Goal: Information Seeking & Learning: Learn about a topic

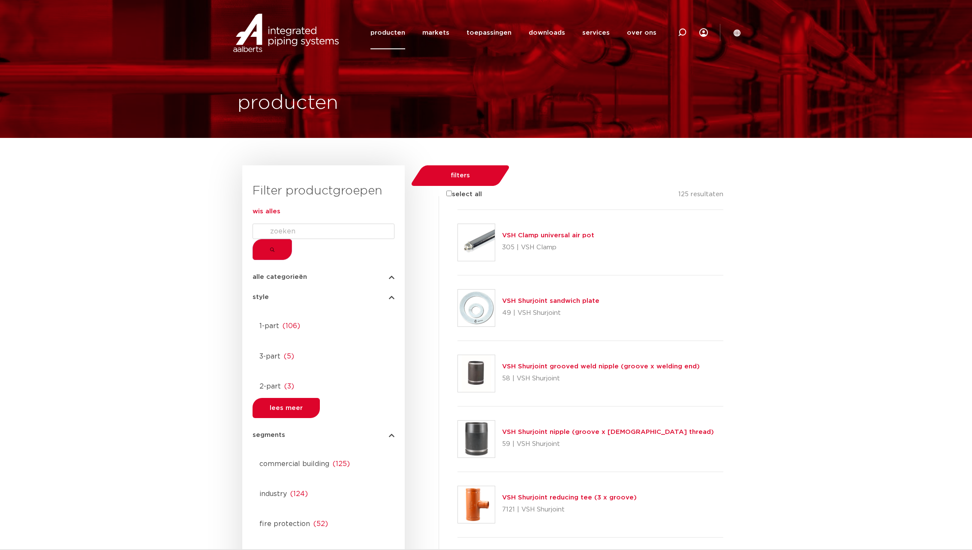
click at [280, 213] on span "wis alles" at bounding box center [266, 211] width 28 height 6
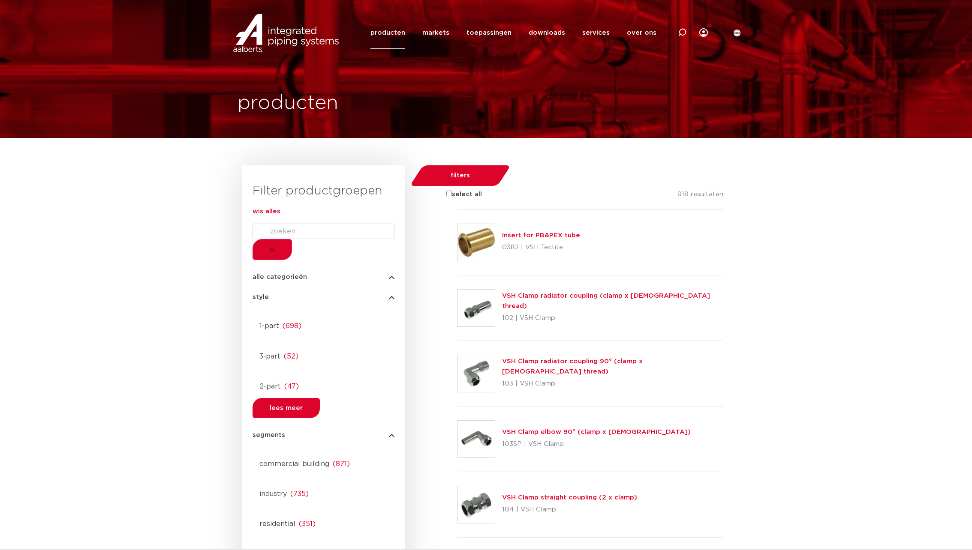
drag, startPoint x: 762, startPoint y: 141, endPoint x: 761, endPoint y: 129, distance: 12.5
click at [738, 33] on icon at bounding box center [736, 32] width 7 height 7
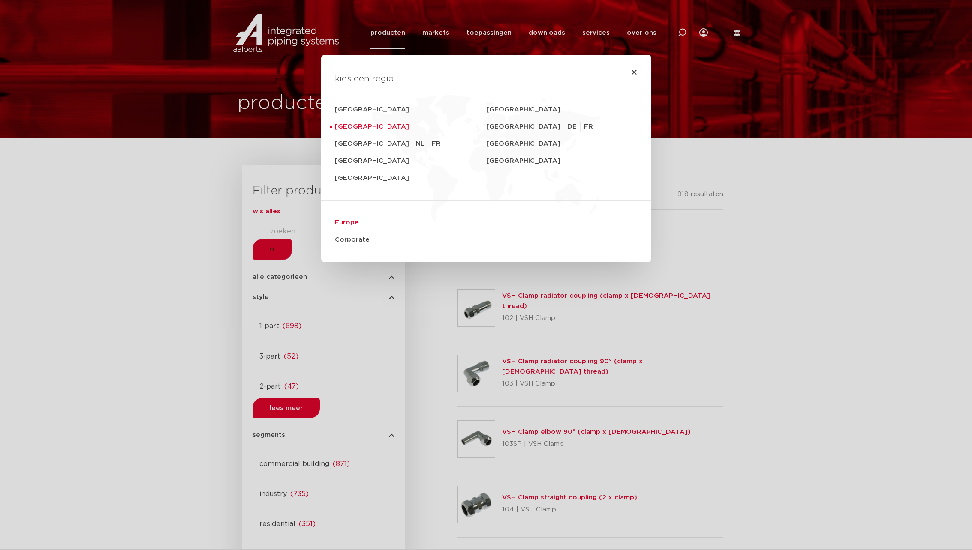
click at [344, 222] on link "Europe" at bounding box center [486, 222] width 303 height 17
click at [633, 71] on icon "Close" at bounding box center [634, 72] width 7 height 7
click at [633, 72] on icon "Close" at bounding box center [634, 72] width 7 height 7
click at [635, 72] on icon "Close" at bounding box center [634, 72] width 7 height 7
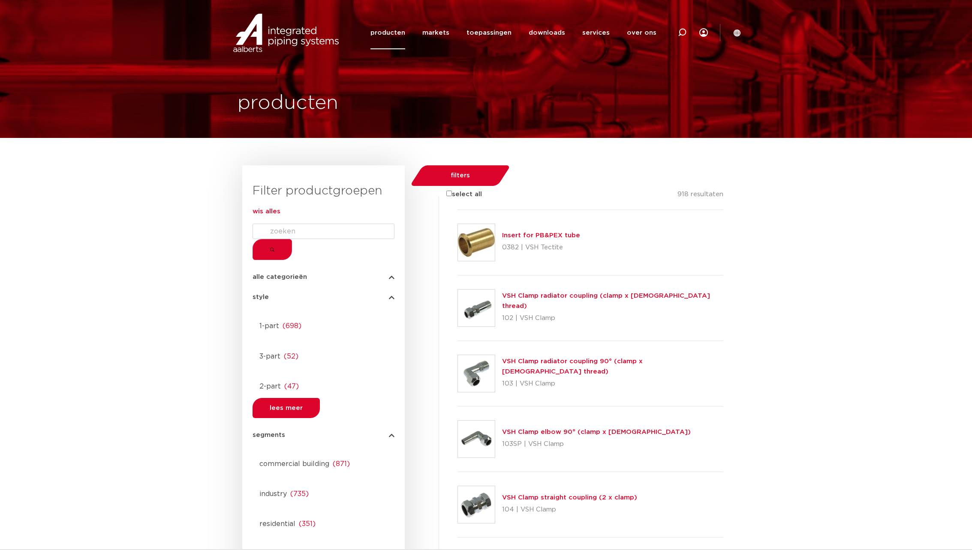
scroll to position [1, 0]
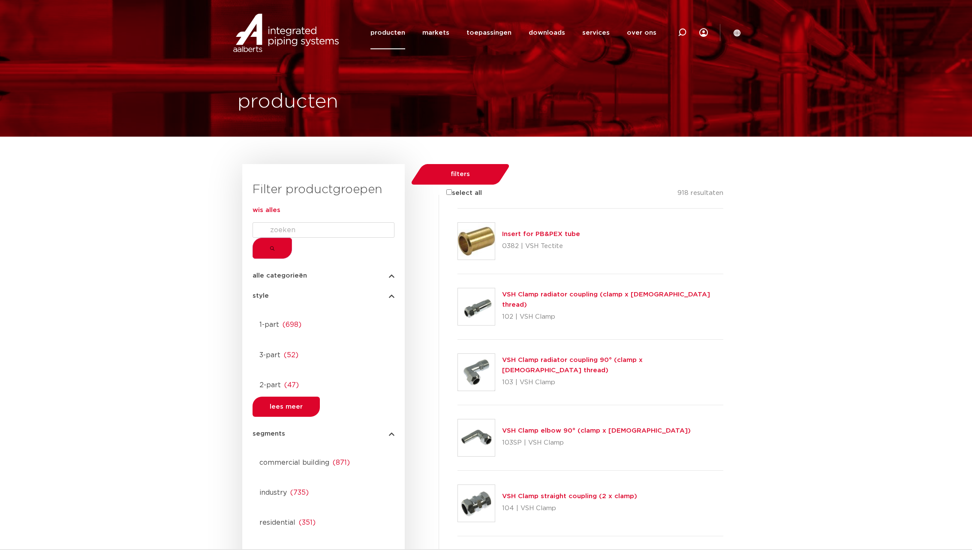
click at [316, 247] on form at bounding box center [323, 240] width 142 height 36
drag, startPoint x: 302, startPoint y: 283, endPoint x: 303, endPoint y: 273, distance: 10.4
click at [304, 279] on div "alle categorieën fittingen afsluiters buizen gereedschappen kranen" at bounding box center [323, 272] width 142 height 13
click at [303, 273] on span "alle categorieën" at bounding box center [279, 276] width 54 height 6
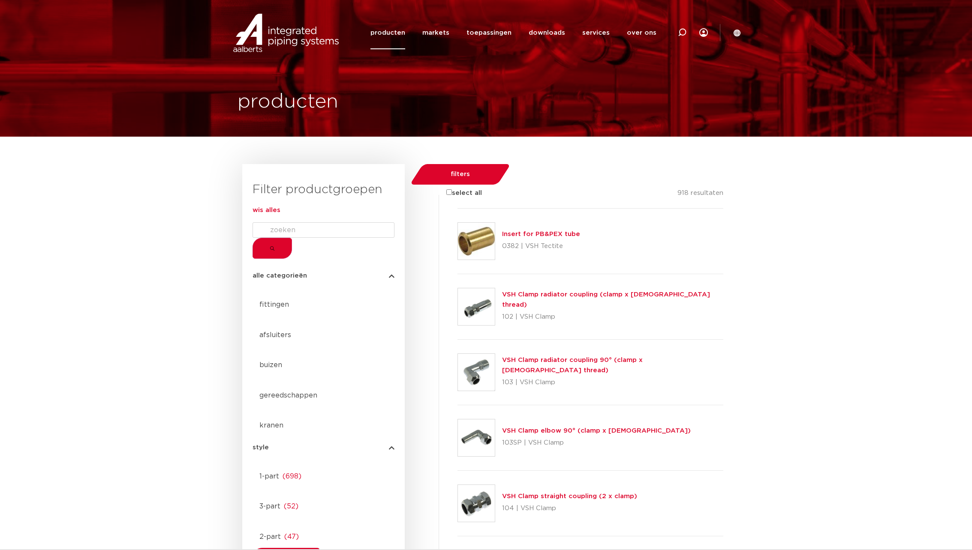
click at [565, 231] on link "Insert for PB&PEX tube" at bounding box center [541, 234] width 78 height 6
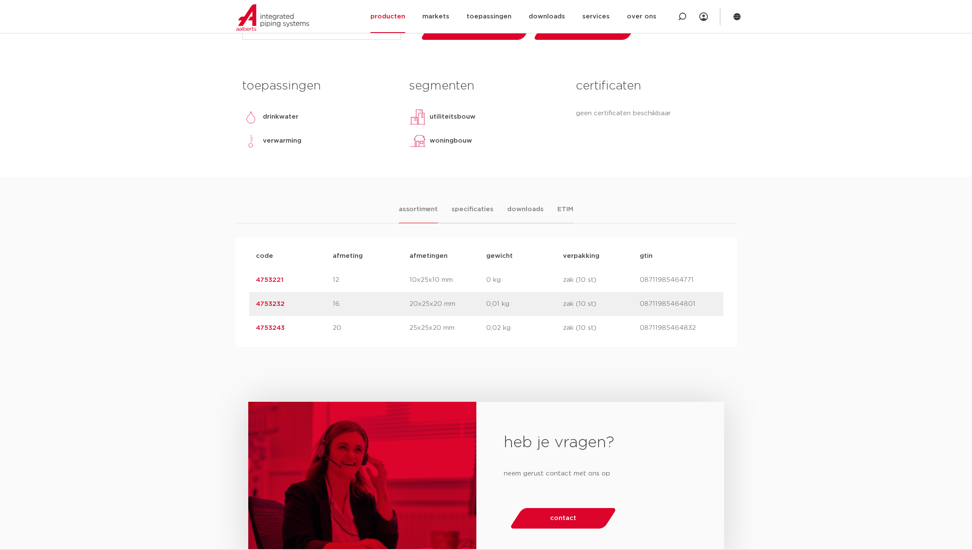
scroll to position [328, 0]
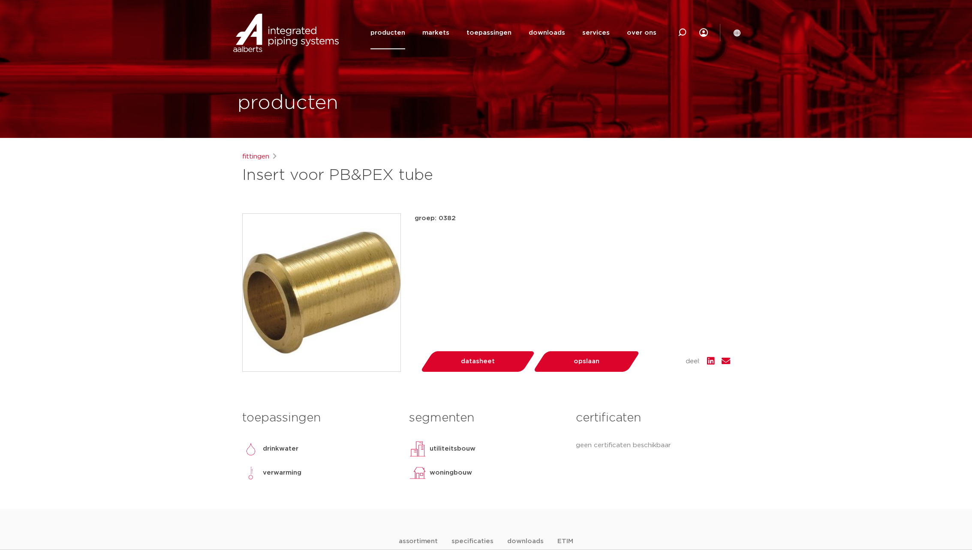
scroll to position [328, 0]
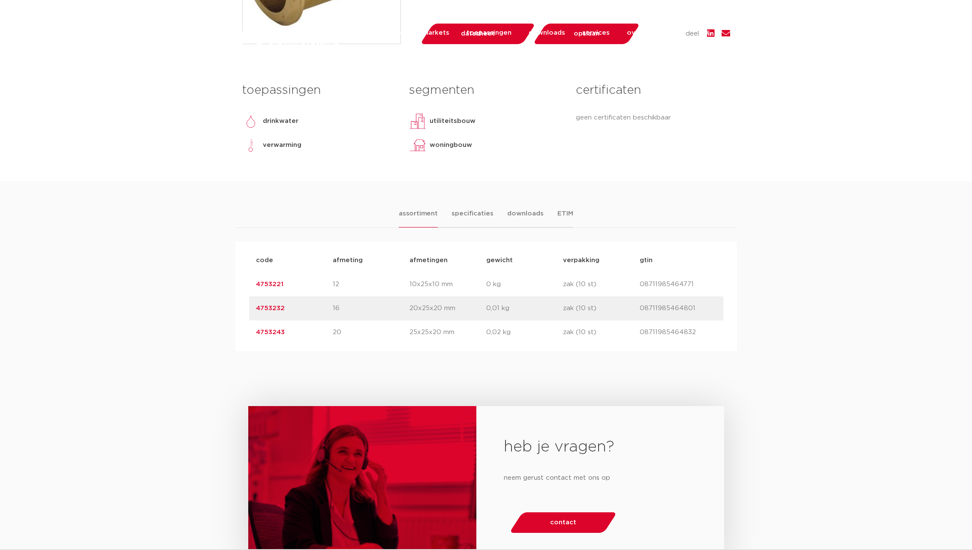
click at [268, 288] on link "4753221" at bounding box center [269, 284] width 27 height 6
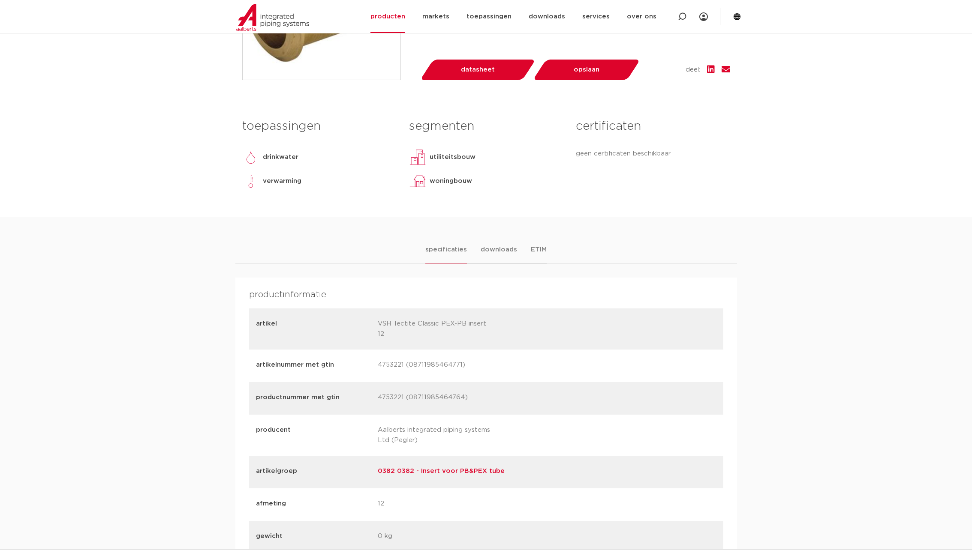
scroll to position [406, 0]
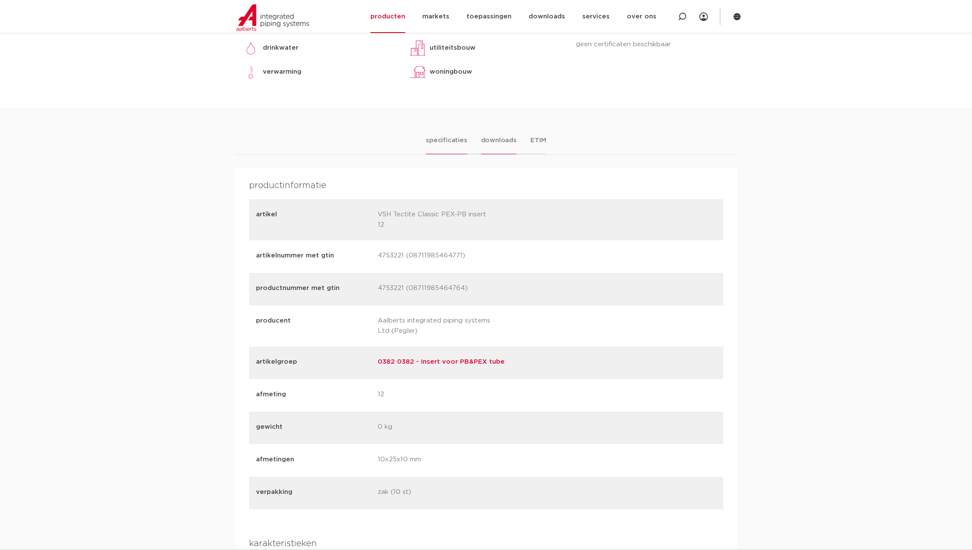
click at [481, 154] on li "downloads" at bounding box center [499, 144] width 36 height 19
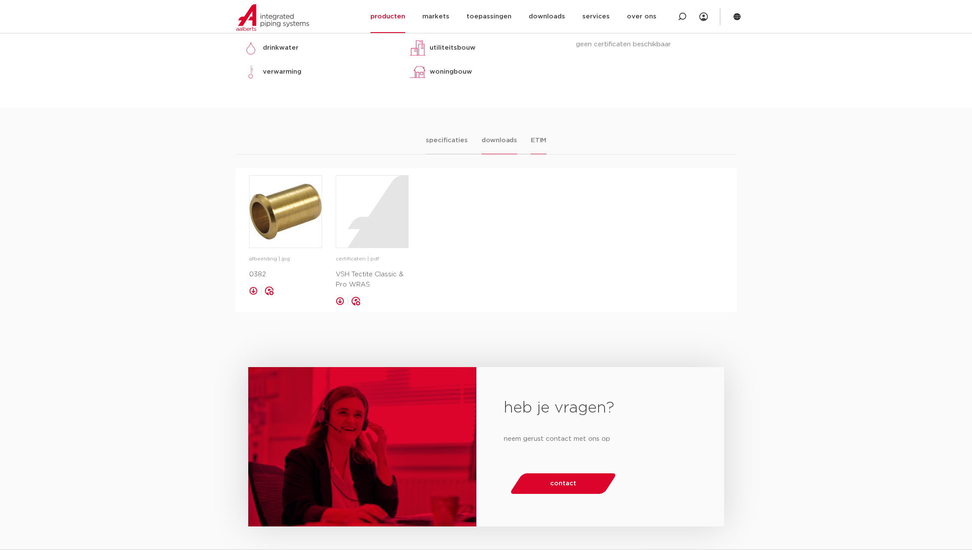
click at [531, 154] on li "ETIM" at bounding box center [538, 144] width 15 height 19
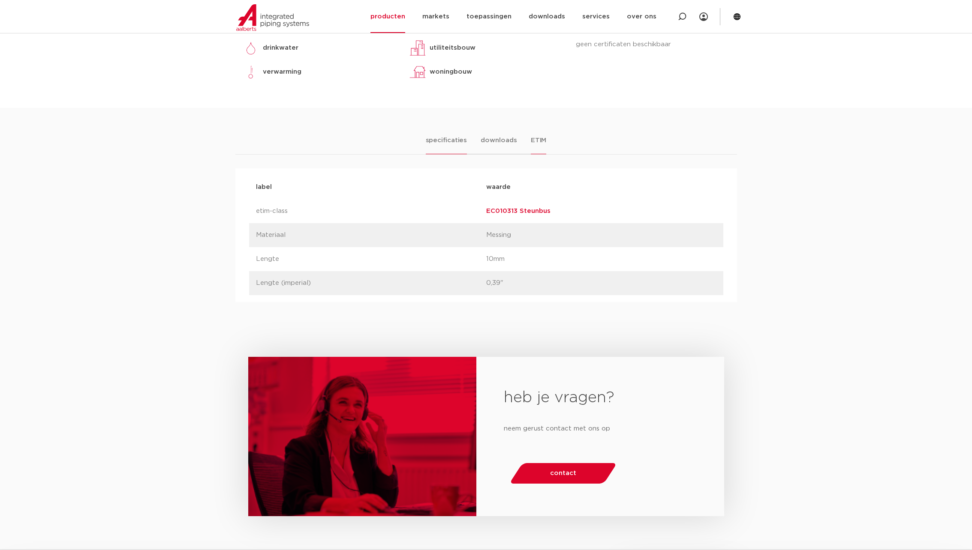
click at [426, 154] on li "specificaties" at bounding box center [446, 144] width 41 height 19
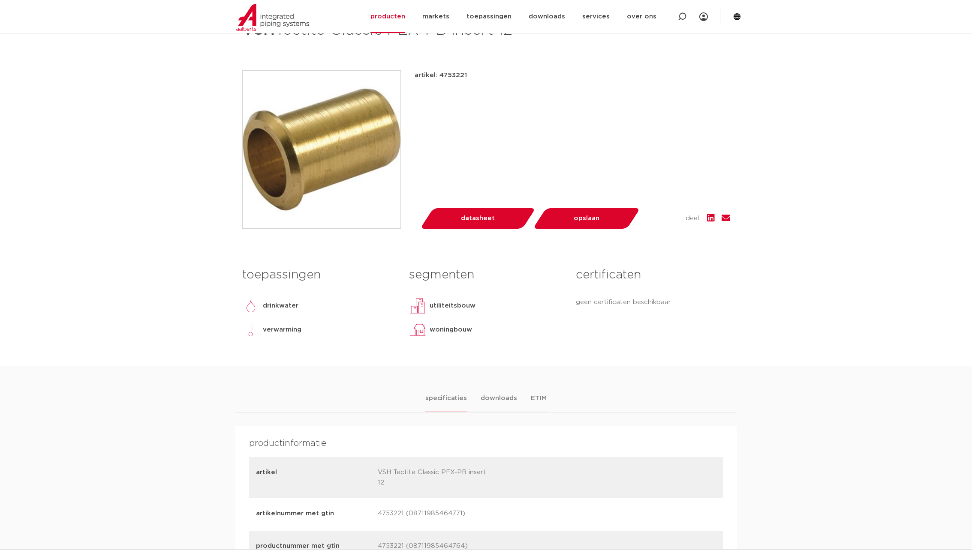
scroll to position [46, 0]
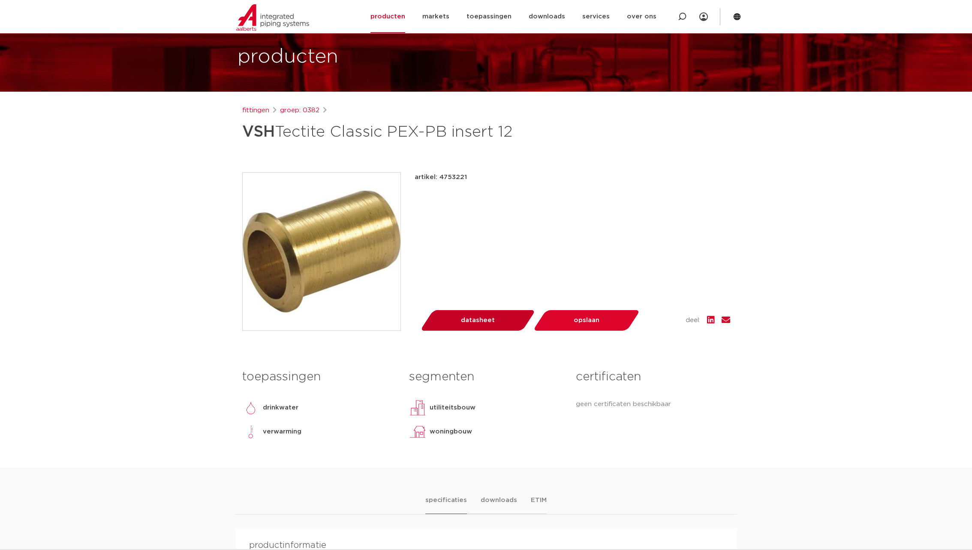
click at [453, 331] on link "datasheet" at bounding box center [478, 320] width 102 height 21
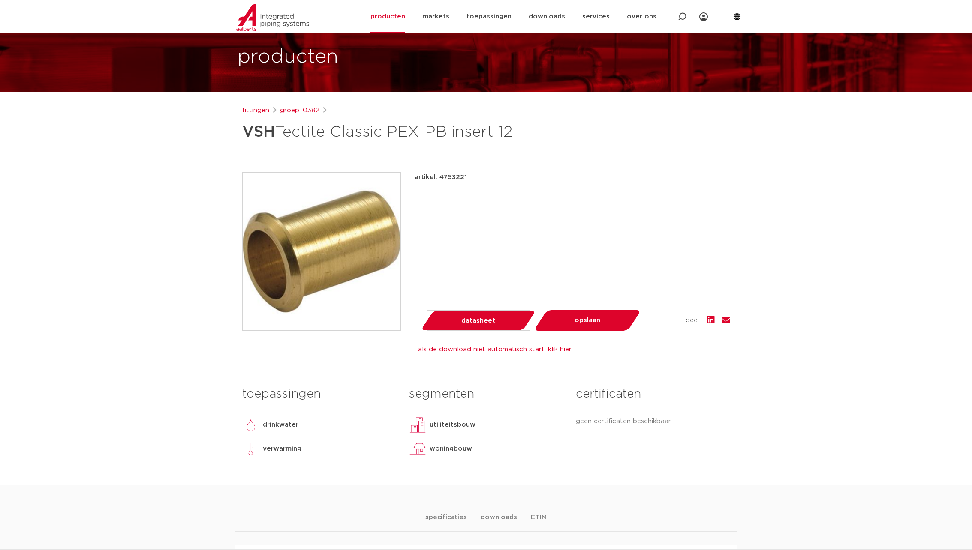
click at [256, 116] on link "fittingen" at bounding box center [255, 110] width 27 height 10
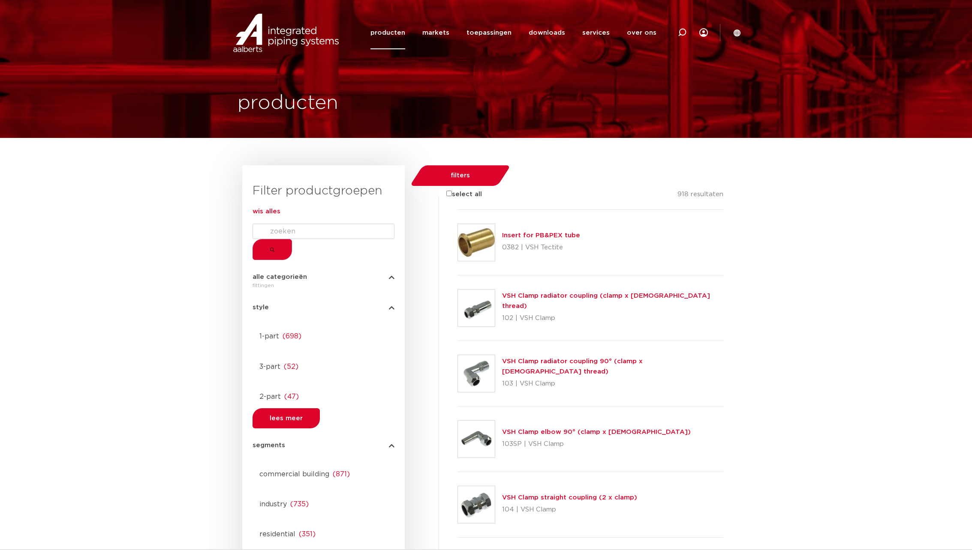
click at [280, 213] on span "wis alles" at bounding box center [266, 211] width 28 height 6
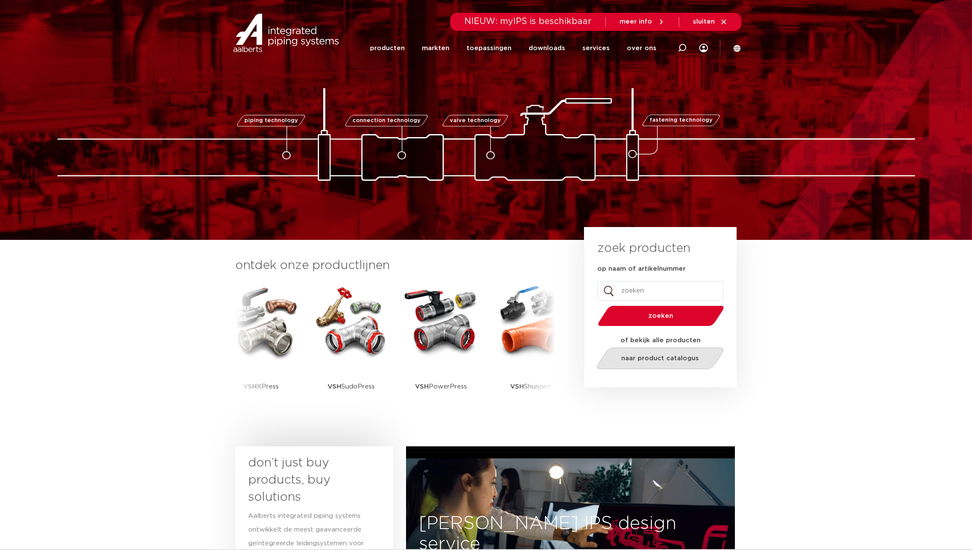
click at [674, 357] on span "naar product catalogus" at bounding box center [660, 358] width 78 height 6
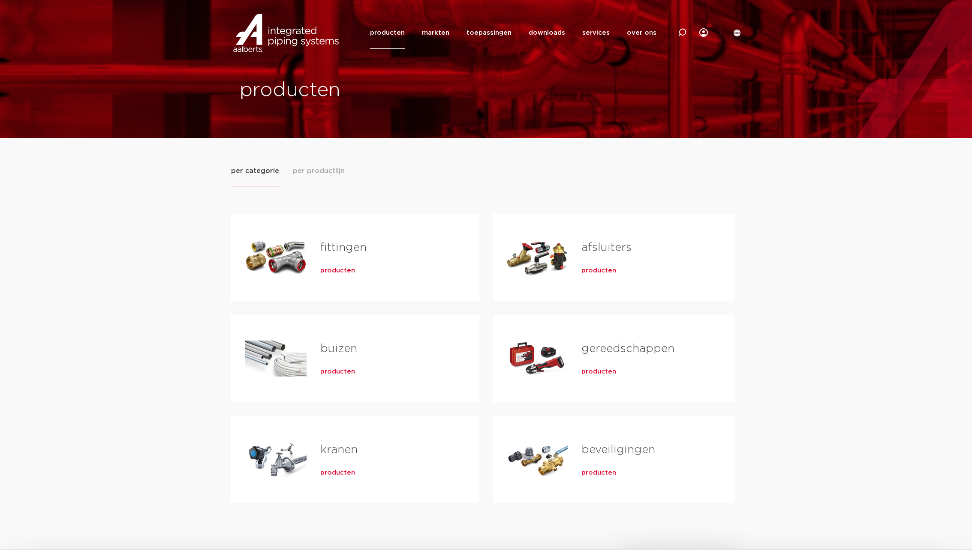
click at [601, 270] on span "producten" at bounding box center [598, 271] width 35 height 9
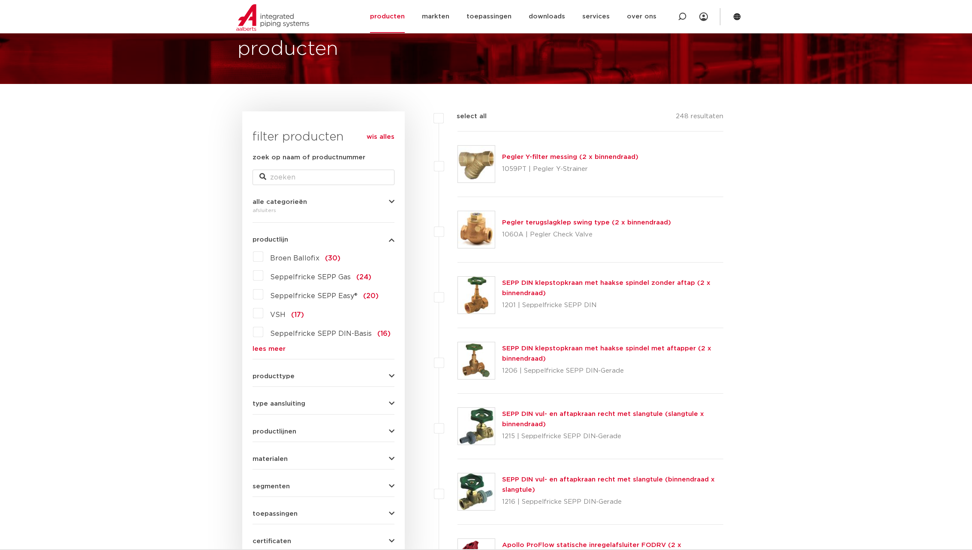
click at [384, 135] on link "wis alles" at bounding box center [381, 137] width 28 height 10
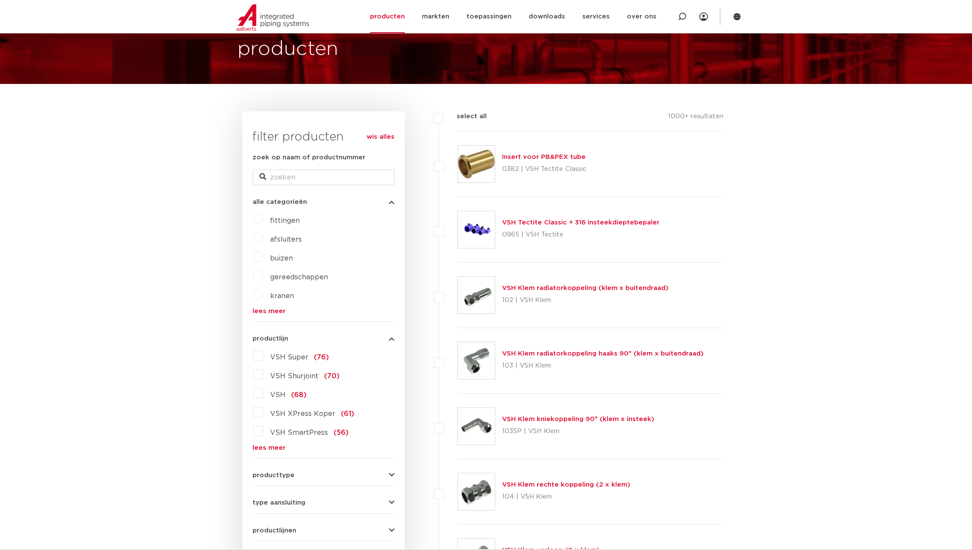
click at [553, 156] on link "Insert voor PB&PEX tube" at bounding box center [544, 157] width 84 height 6
